Goal: Browse casually

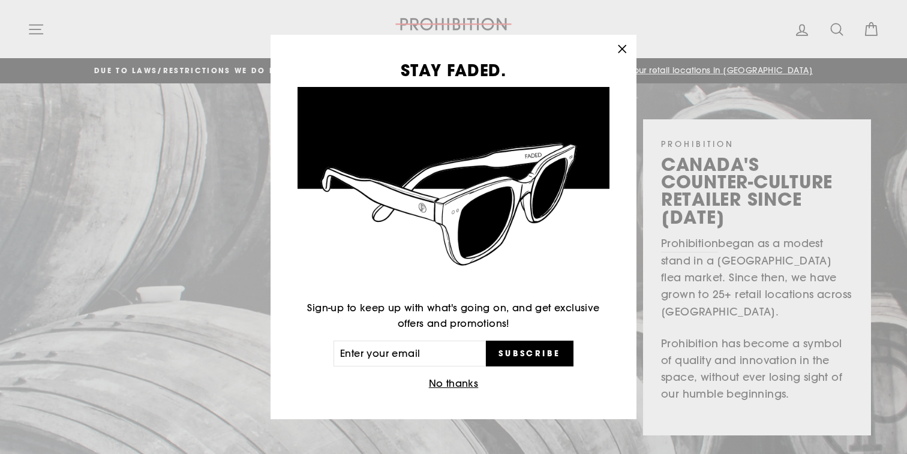
click at [623, 49] on icon "button" at bounding box center [621, 49] width 17 height 17
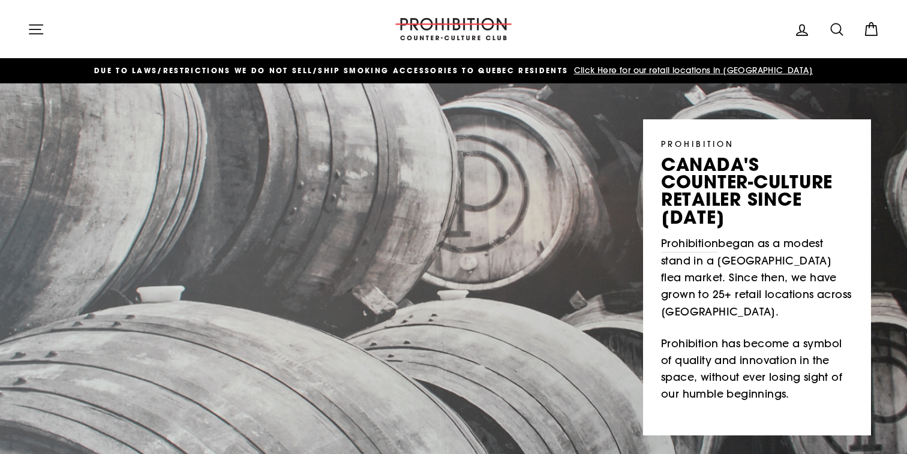
click at [576, 164] on div "PROHIBITION canada's counter-culture retailer since 1984 Prohibition began as a…" at bounding box center [453, 259] width 907 height 352
click at [452, 28] on img at bounding box center [453, 29] width 120 height 22
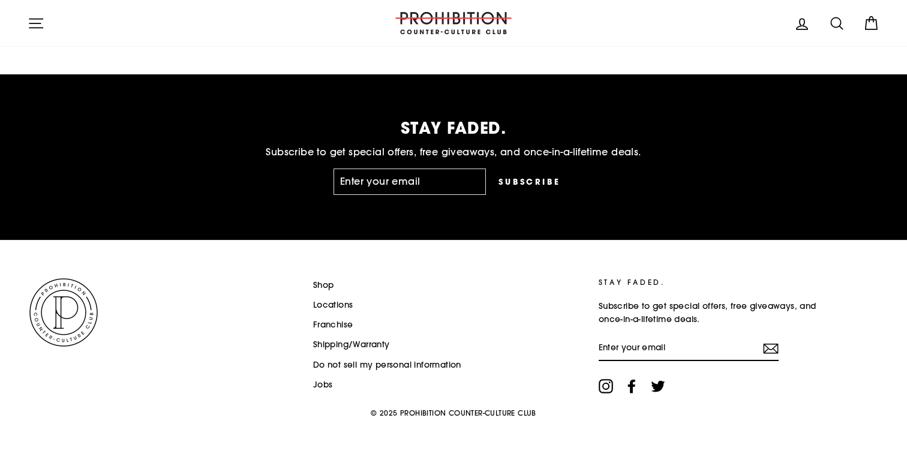
scroll to position [3108, 0]
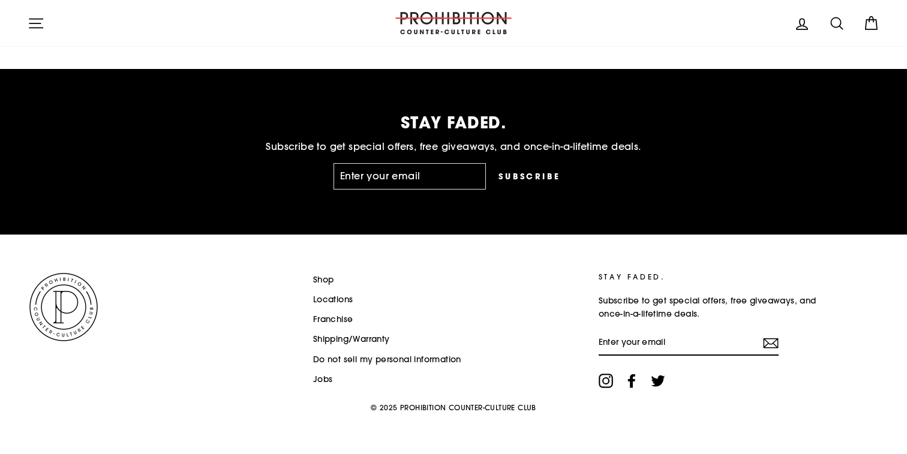
click at [604, 383] on icon at bounding box center [606, 381] width 8 height 8
